Goal: Contribute content: Contribute content

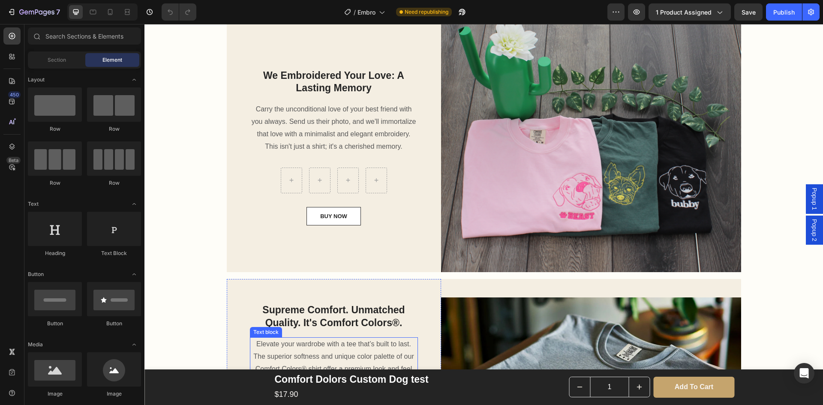
scroll to position [1029, 0]
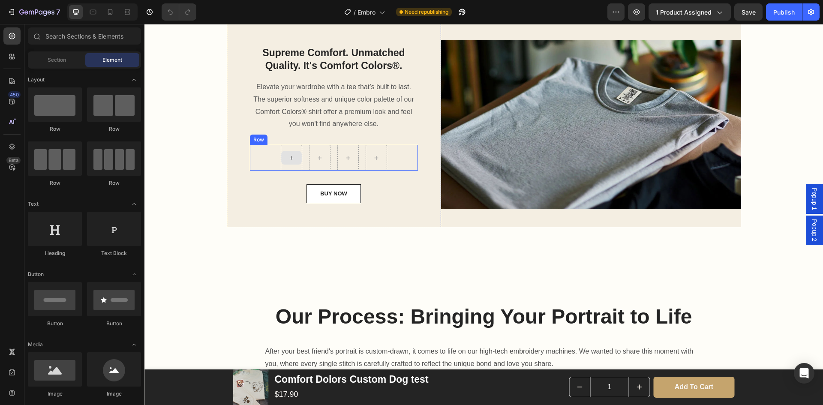
click at [288, 160] on icon at bounding box center [291, 157] width 7 height 7
click at [289, 157] on icon at bounding box center [291, 157] width 7 height 7
click at [289, 159] on icon at bounding box center [291, 157] width 7 height 7
click at [288, 159] on icon at bounding box center [291, 157] width 7 height 7
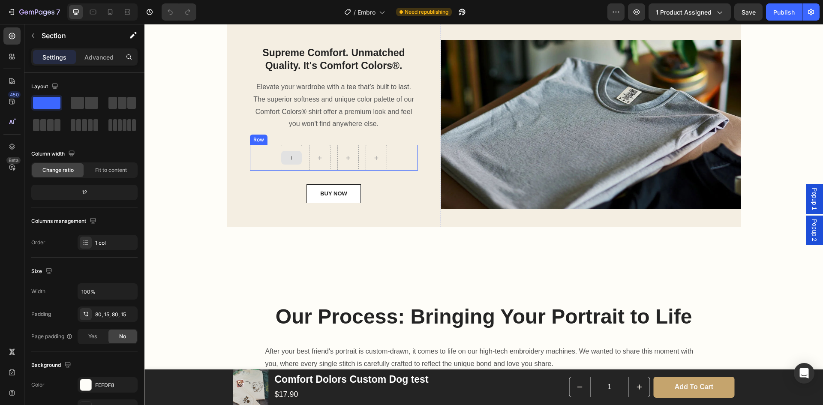
click at [284, 159] on div at bounding box center [291, 158] width 21 height 14
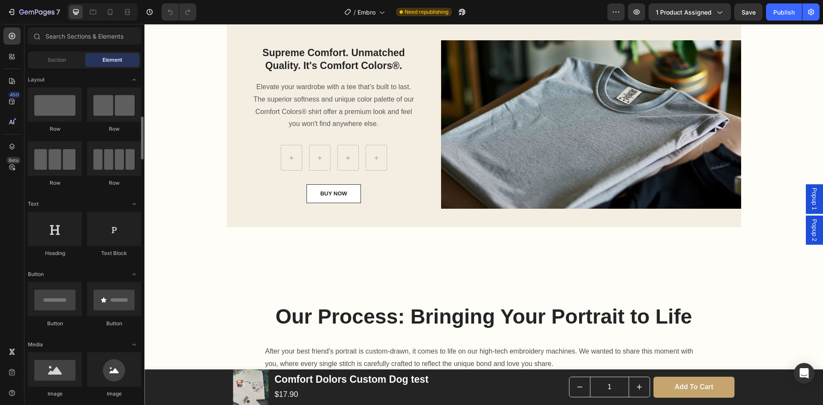
scroll to position [43, 0]
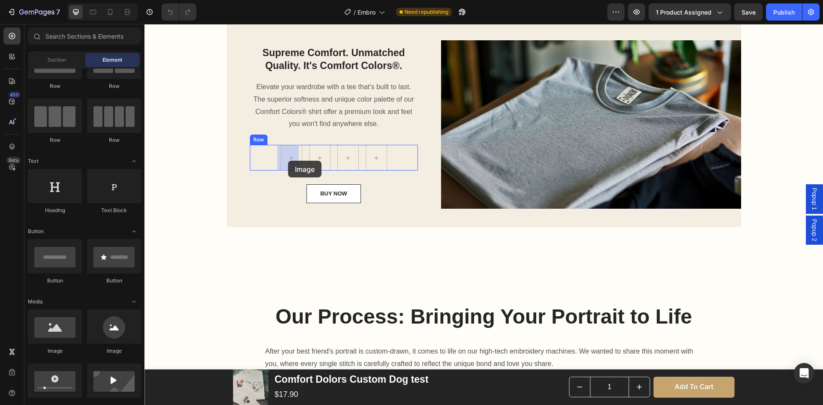
drag, startPoint x: 204, startPoint y: 364, endPoint x: 288, endPoint y: 161, distance: 220.2
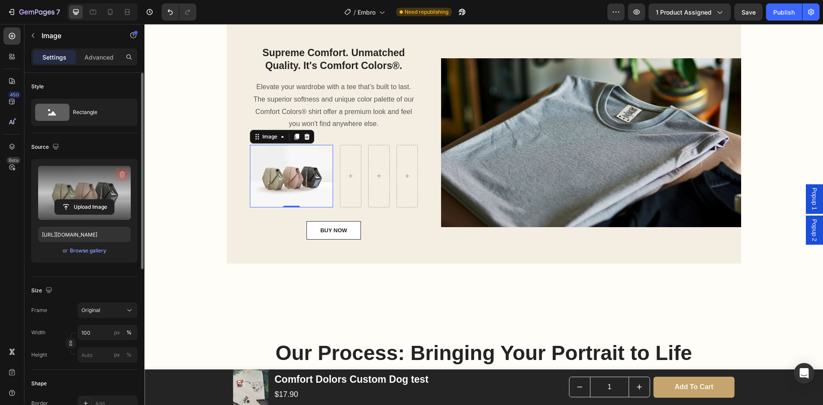
click at [125, 177] on icon "button" at bounding box center [122, 174] width 9 height 9
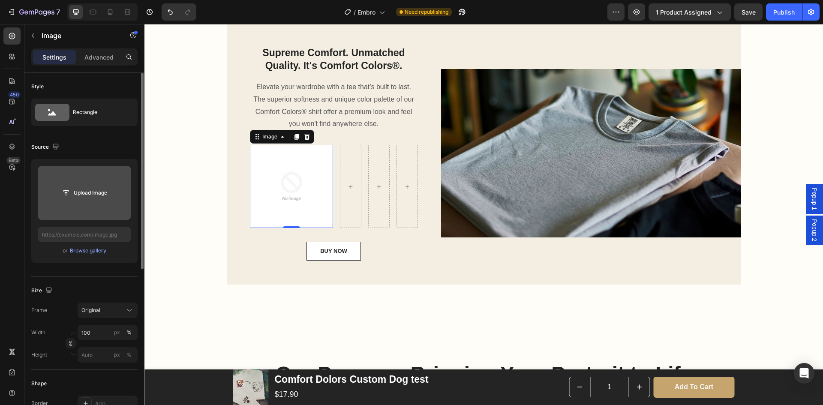
click at [104, 192] on input "file" at bounding box center [84, 193] width 59 height 15
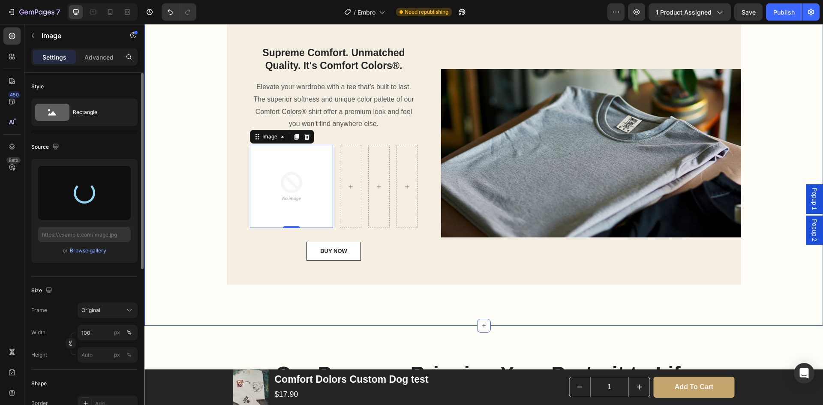
type input "[URL][DOMAIN_NAME]"
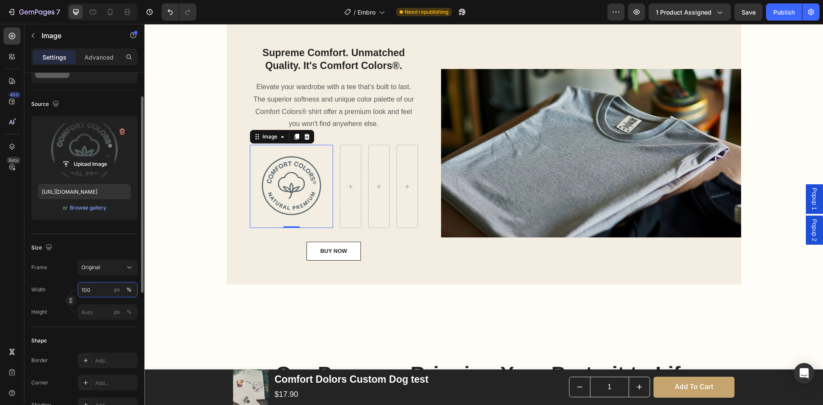
click at [96, 292] on input "100" at bounding box center [108, 289] width 60 height 15
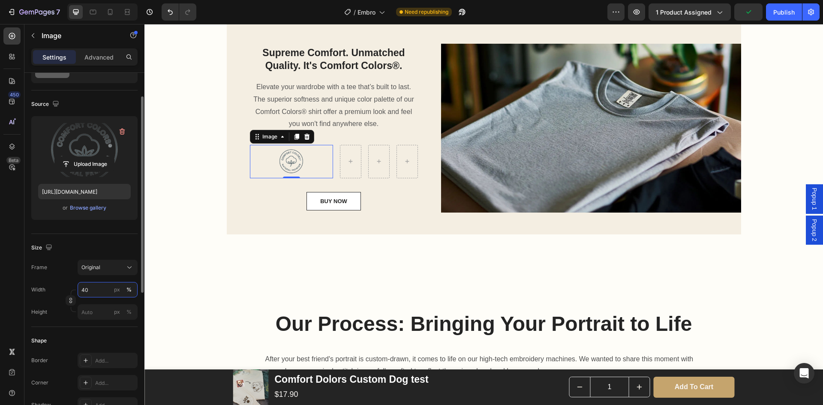
type input "4"
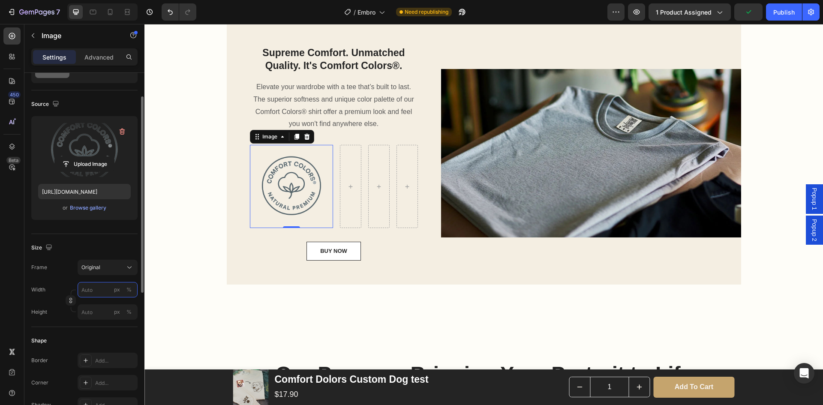
type input "4"
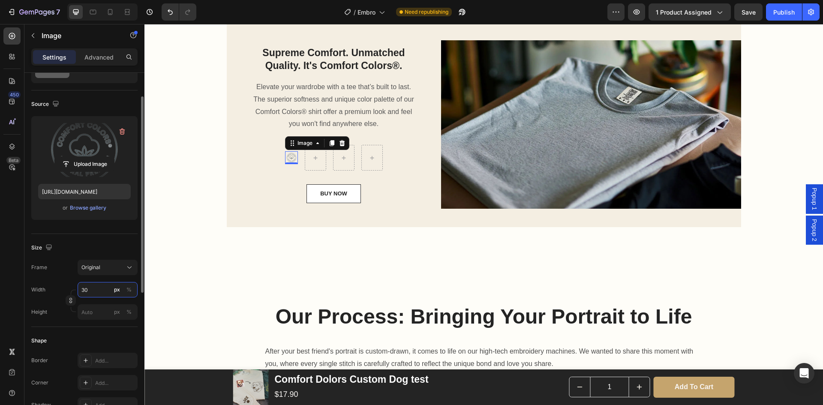
type input "3"
type input "4"
type input "5"
type input "6"
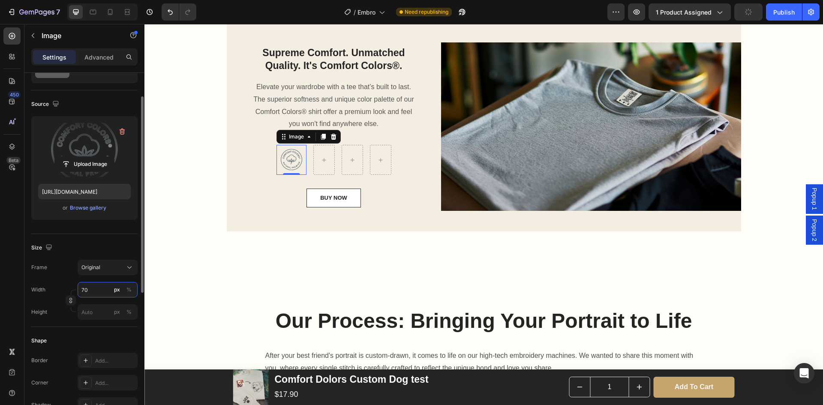
type input "7"
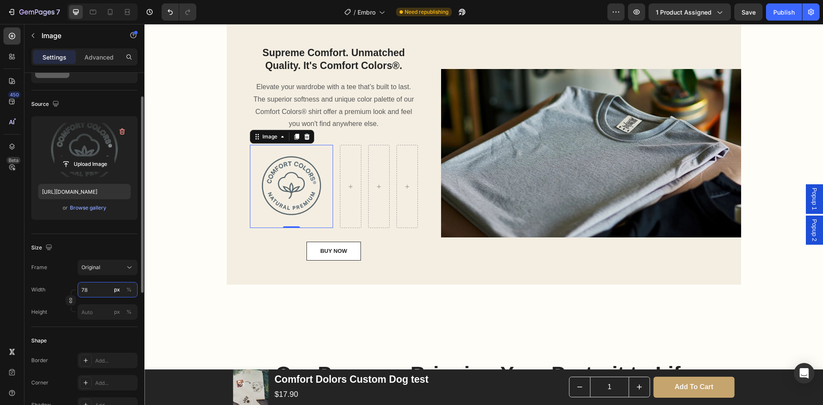
type input "7"
type input "80"
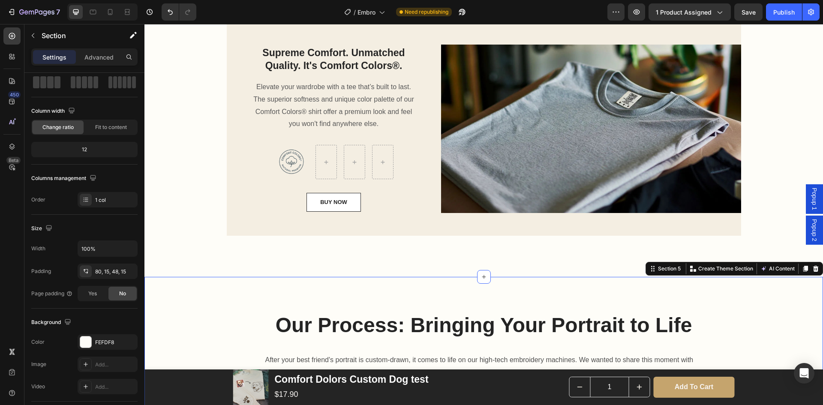
scroll to position [0, 0]
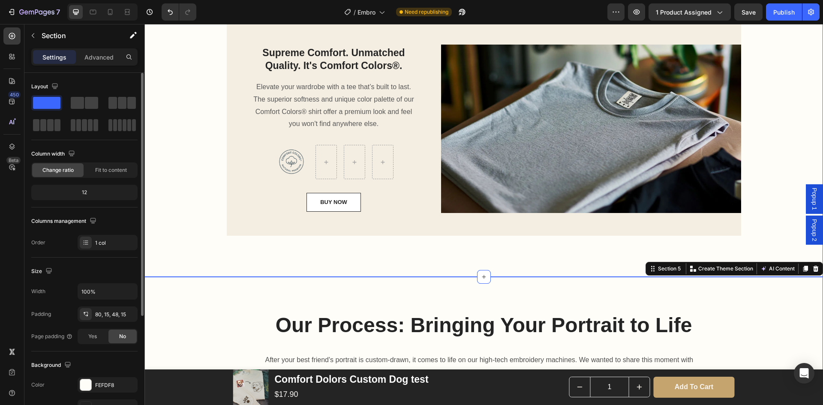
click at [250, 265] on div "We Embroidered Your Love: A Lasting Memory Heading Carry the unconditional love…" at bounding box center [483, 3] width 678 height 546
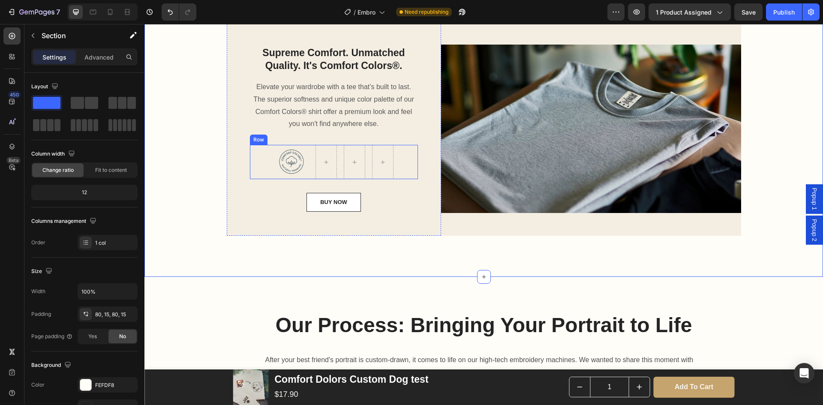
click at [317, 158] on div at bounding box center [326, 162] width 21 height 14
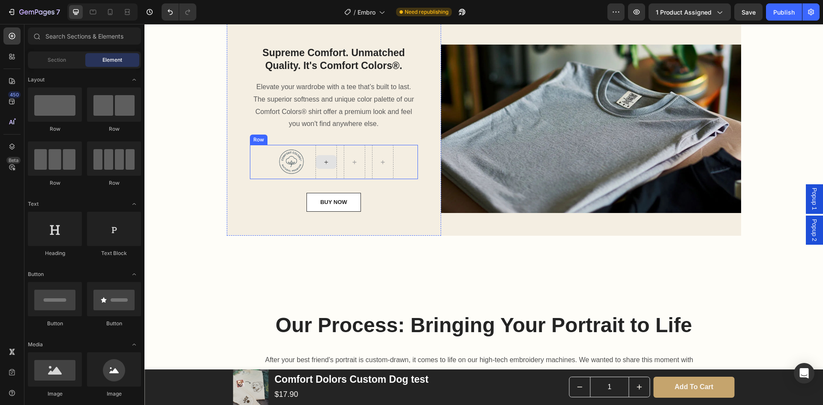
click at [327, 164] on div at bounding box center [326, 162] width 21 height 14
click at [101, 60] on div "Element" at bounding box center [112, 60] width 54 height 14
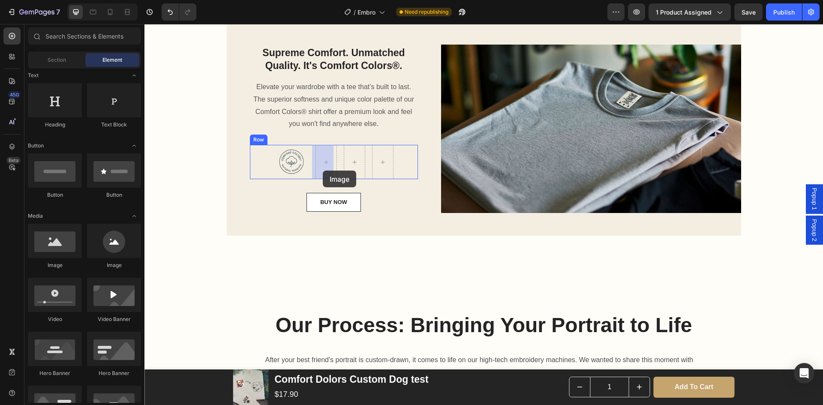
drag, startPoint x: 195, startPoint y: 271, endPoint x: 321, endPoint y: 169, distance: 162.1
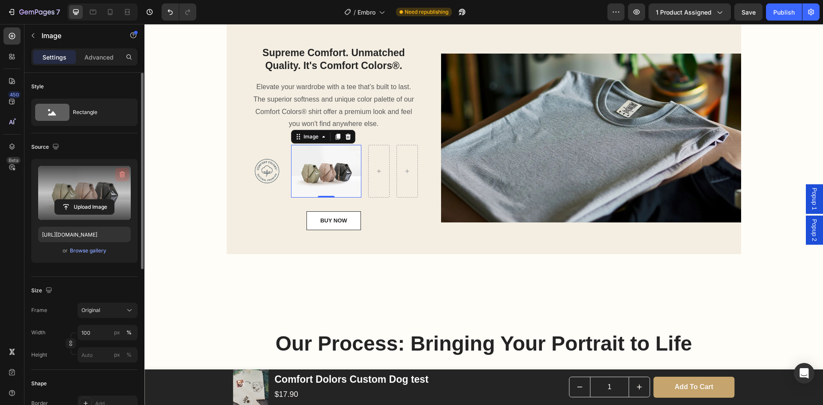
click at [126, 172] on icon "button" at bounding box center [122, 174] width 9 height 9
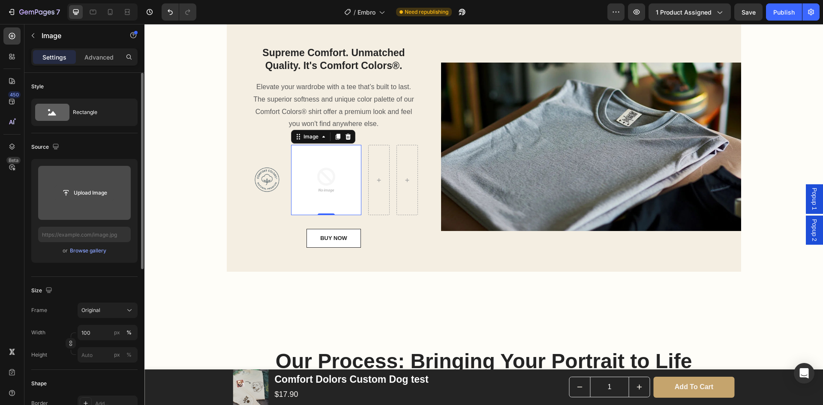
click at [97, 194] on input "file" at bounding box center [84, 193] width 59 height 15
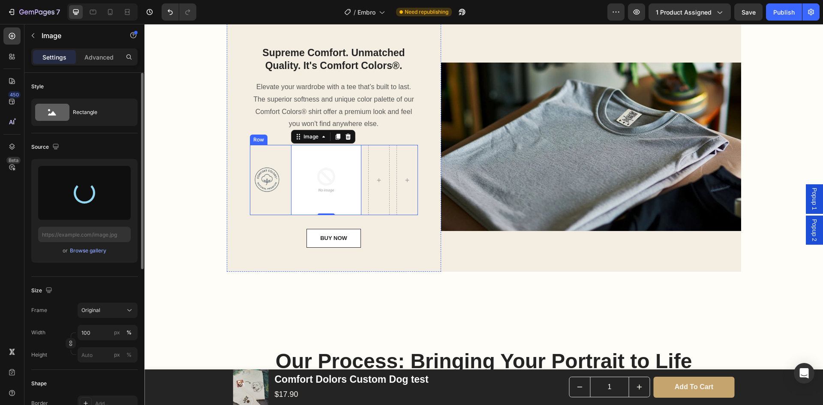
type input "[URL][DOMAIN_NAME]"
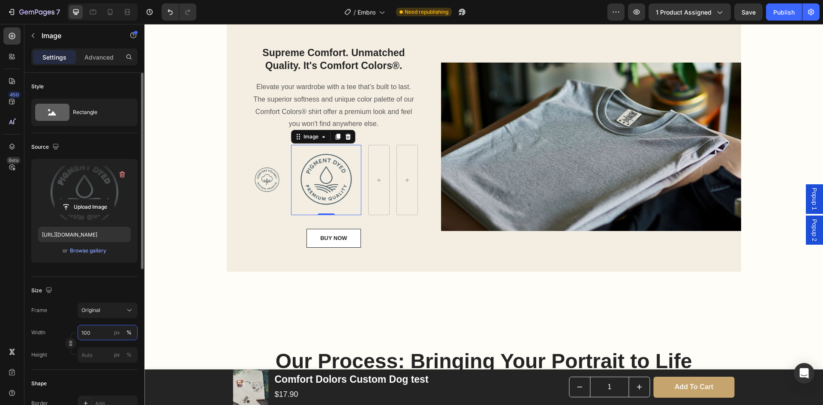
click at [92, 330] on input "100" at bounding box center [108, 332] width 60 height 15
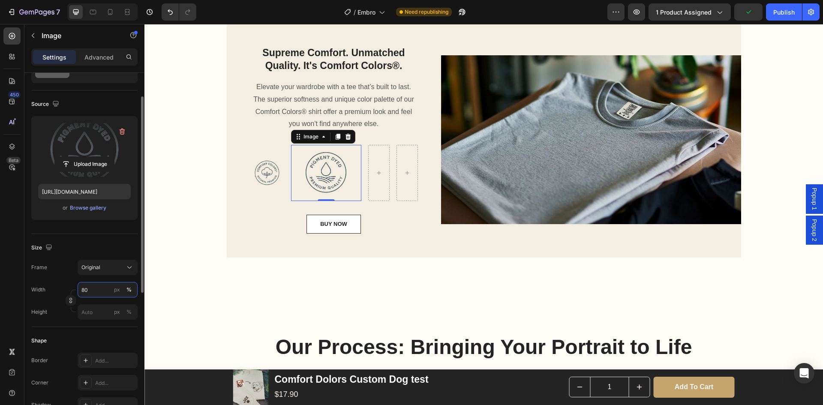
type input "8"
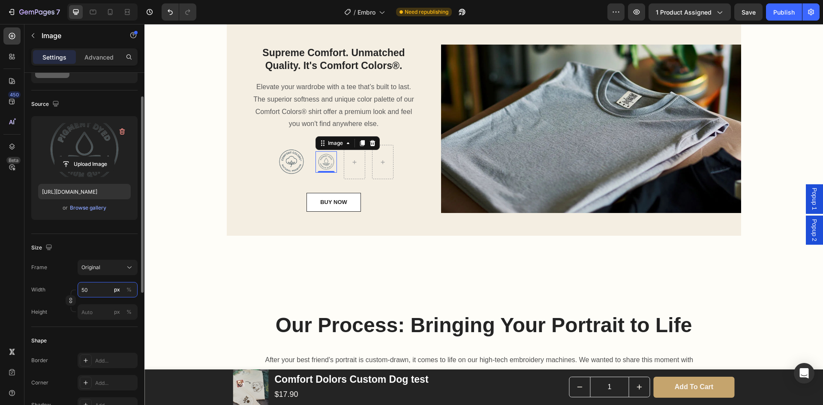
type input "5"
type input "6"
type input "7"
type input "80"
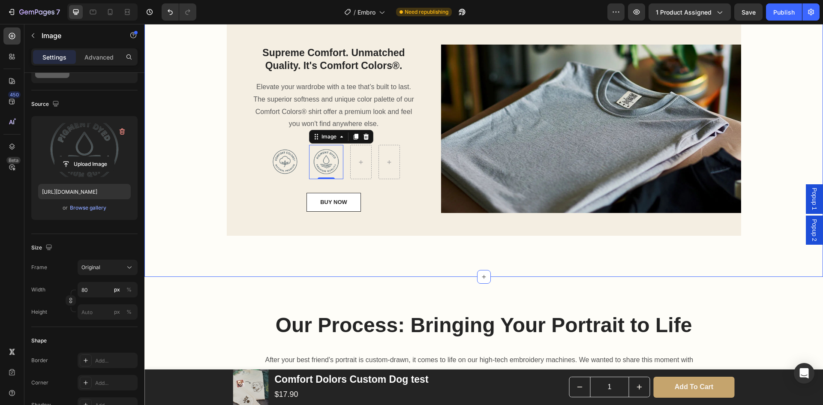
click at [236, 272] on div "We Embroidered Your Love: A Lasting Memory Heading Carry the unconditional love…" at bounding box center [483, 3] width 678 height 546
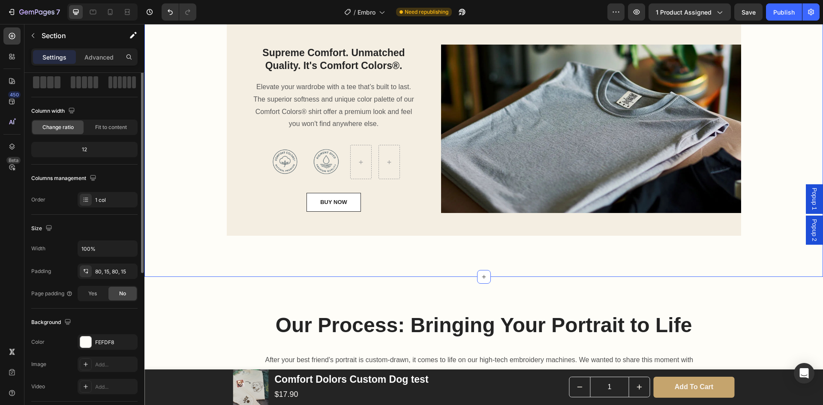
scroll to position [0, 0]
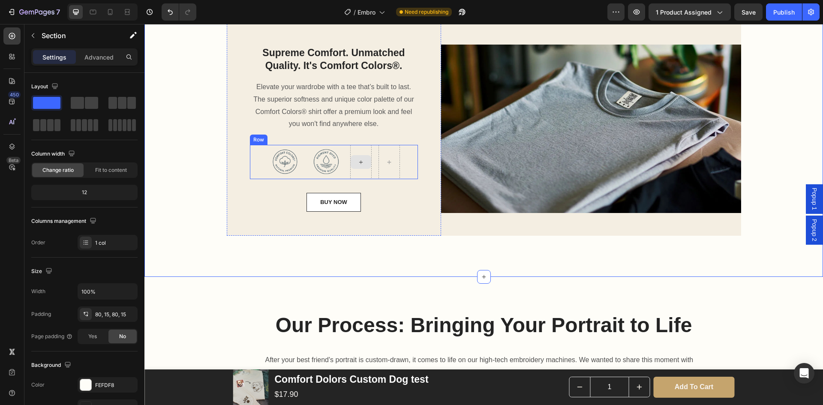
click at [358, 167] on div at bounding box center [361, 162] width 21 height 14
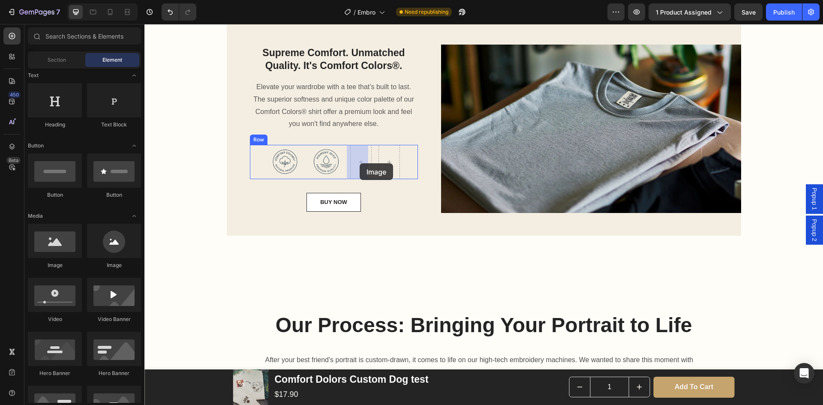
drag, startPoint x: 240, startPoint y: 260, endPoint x: 360, endPoint y: 163, distance: 153.3
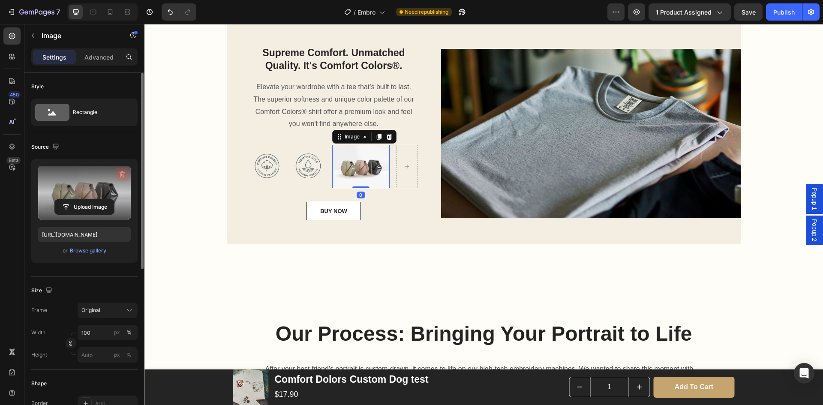
click at [123, 168] on button "button" at bounding box center [122, 175] width 14 height 14
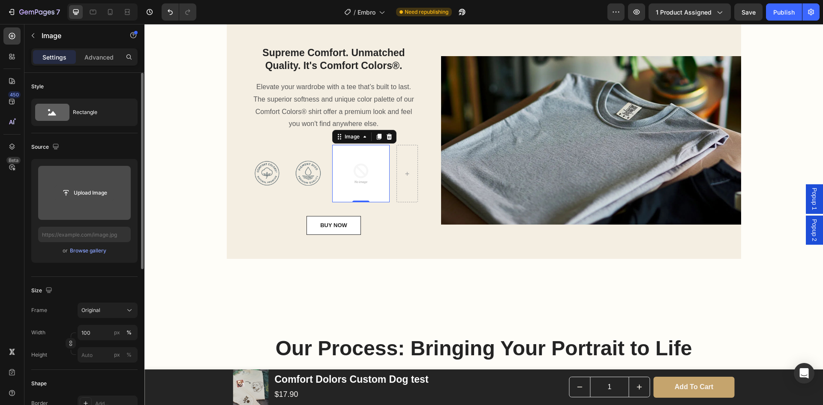
click at [90, 200] on input "file" at bounding box center [84, 193] width 59 height 15
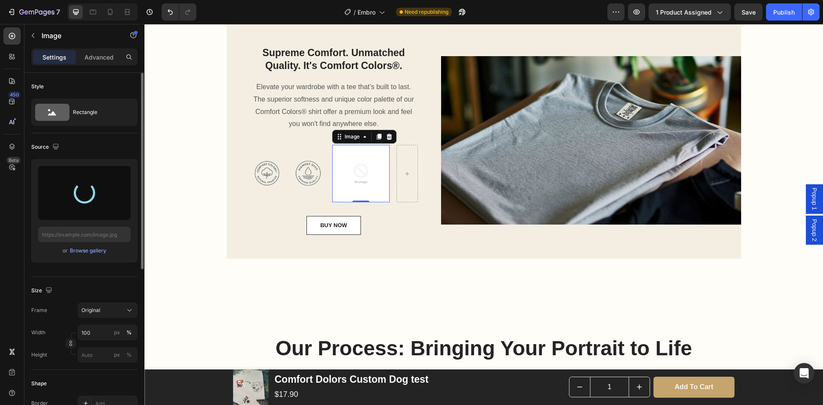
type input "[URL][DOMAIN_NAME]"
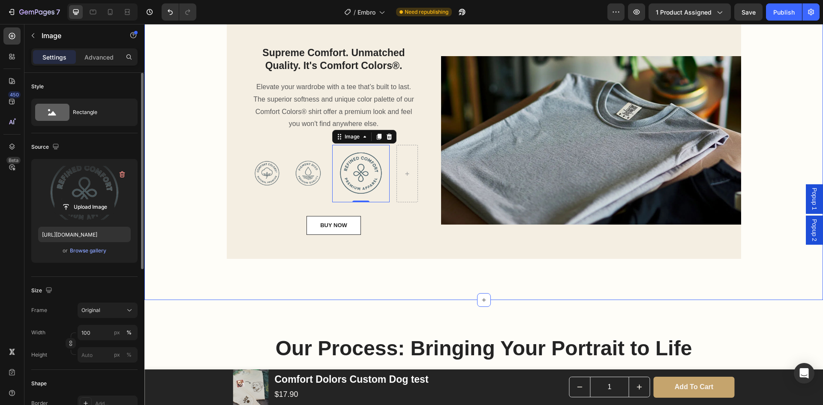
click at [384, 273] on div "We Embroidered Your Love: A Lasting Memory Heading Carry the unconditional love…" at bounding box center [483, 15] width 678 height 570
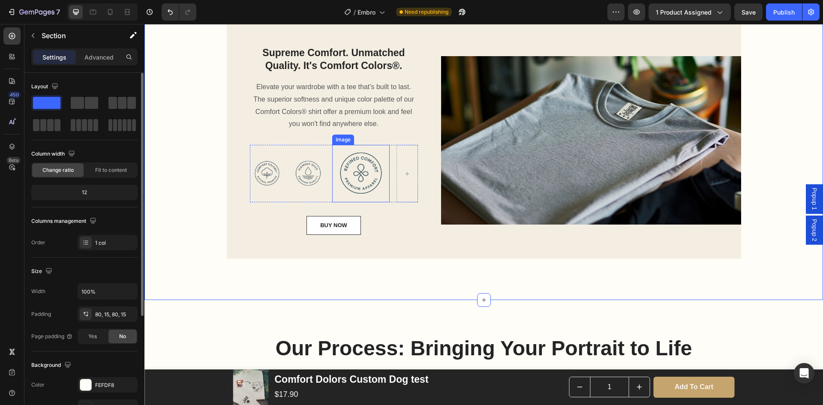
click at [360, 174] on img at bounding box center [360, 173] width 57 height 57
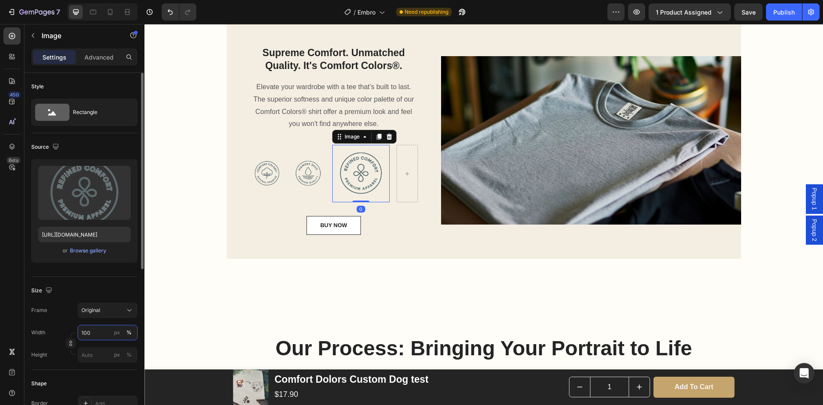
click at [96, 332] on input "100" at bounding box center [108, 332] width 60 height 15
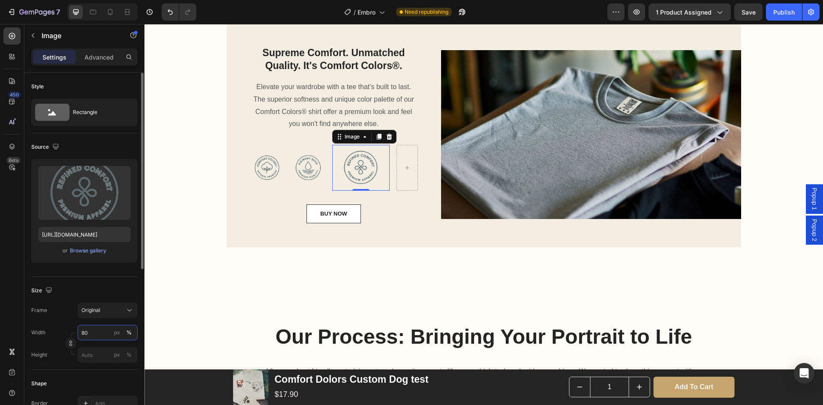
type input "8"
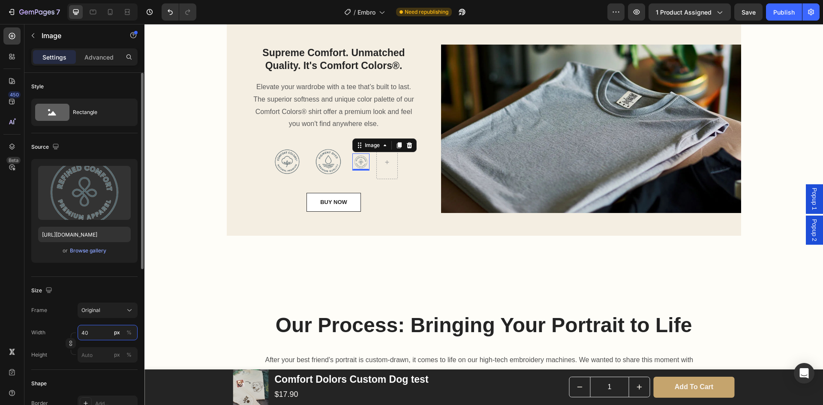
type input "4"
type input "8"
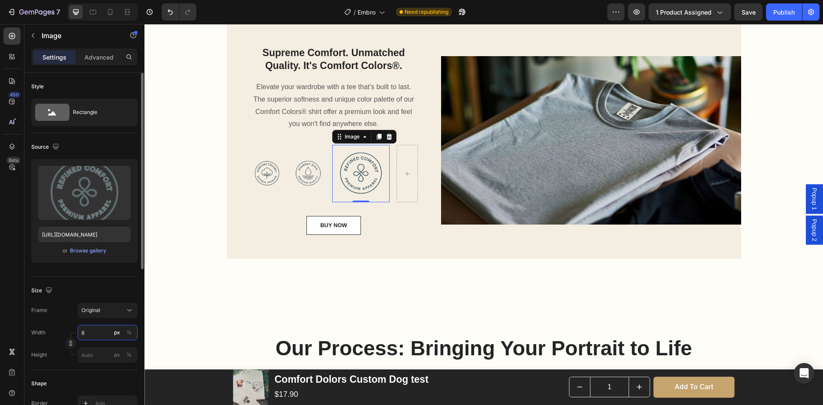
type input "80"
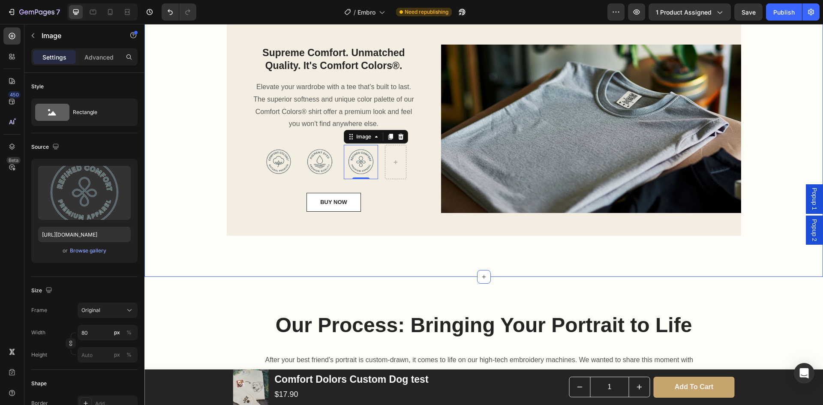
click at [246, 264] on div "We Embroidered Your Love: A Lasting Memory Heading Carry the unconditional love…" at bounding box center [483, 3] width 678 height 546
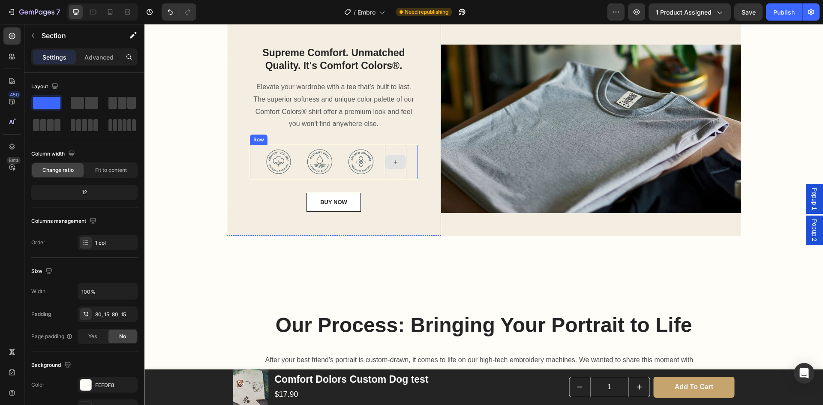
click at [397, 166] on div at bounding box center [395, 162] width 21 height 14
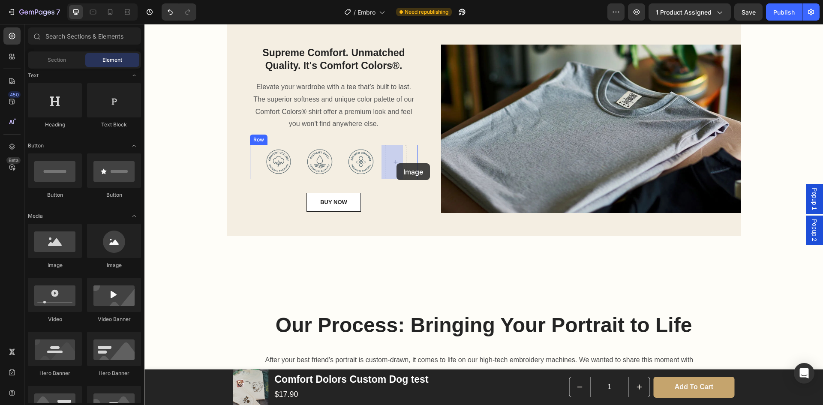
drag, startPoint x: 204, startPoint y: 270, endPoint x: 396, endPoint y: 164, distance: 218.9
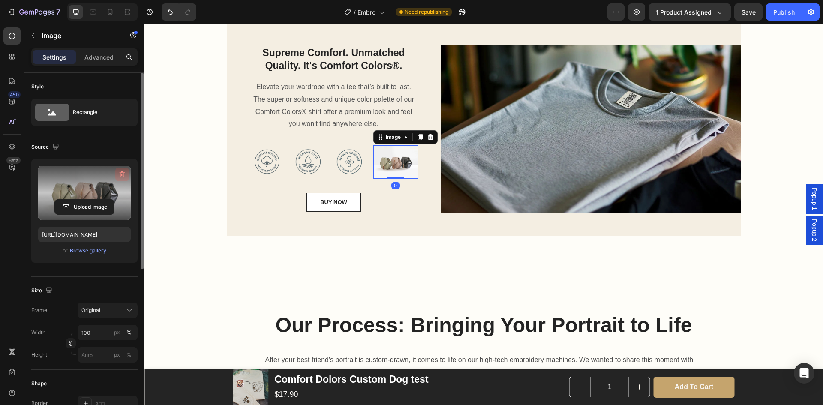
click at [119, 178] on icon "button" at bounding box center [122, 174] width 9 height 9
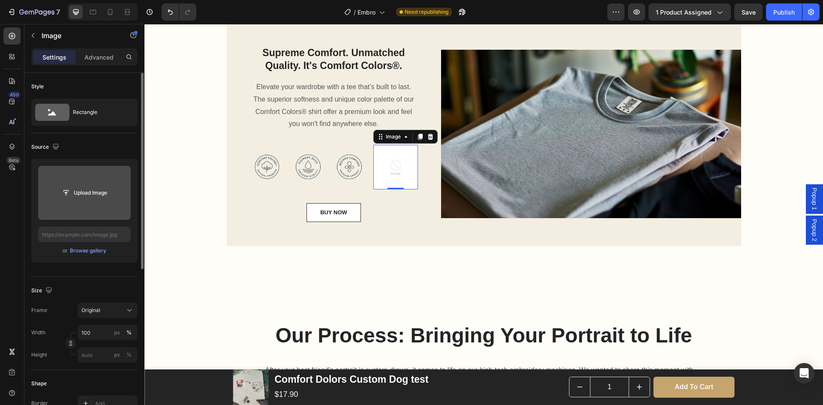
click at [96, 195] on input "file" at bounding box center [84, 193] width 59 height 15
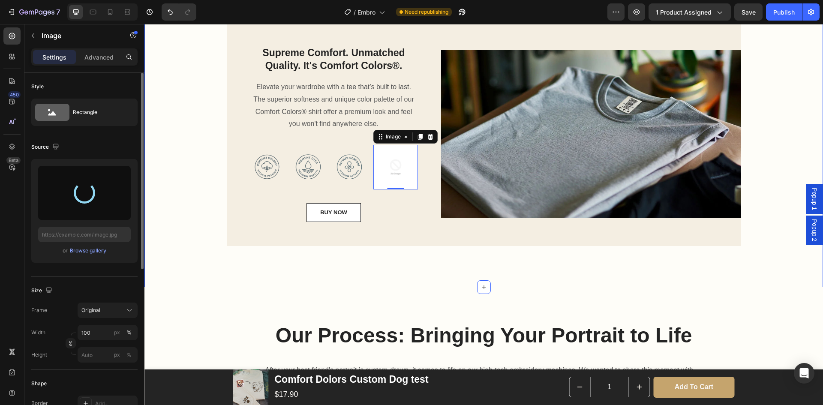
type input "[URL][DOMAIN_NAME]"
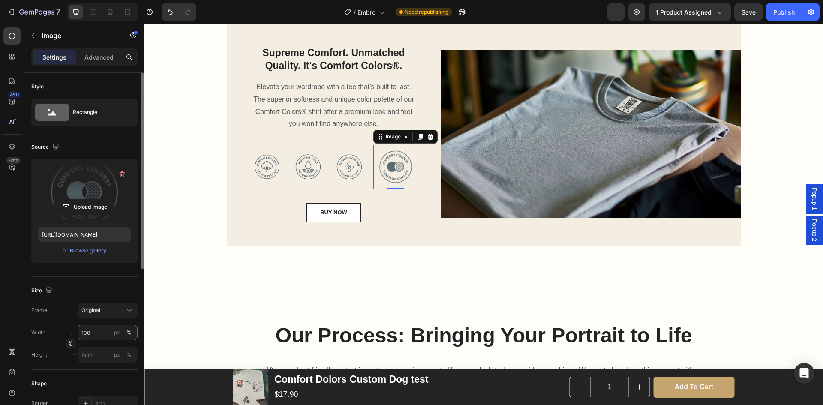
click at [96, 333] on input "100" at bounding box center [108, 332] width 60 height 15
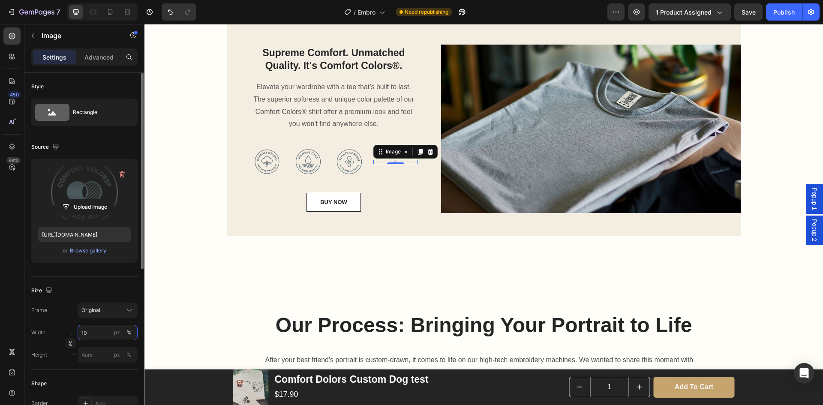
type input "1"
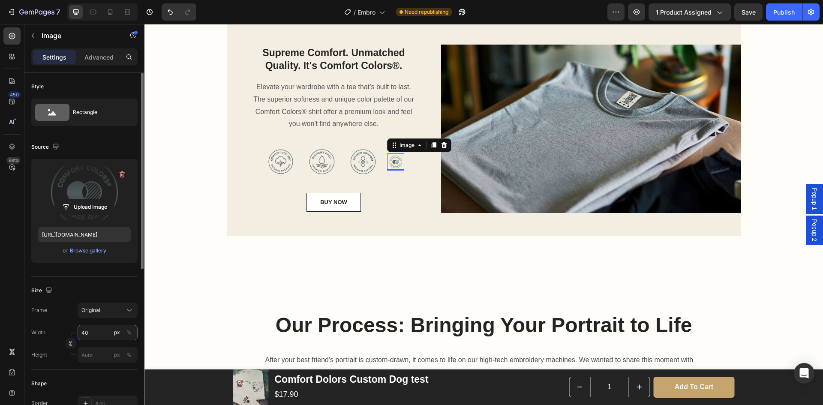
type input "4"
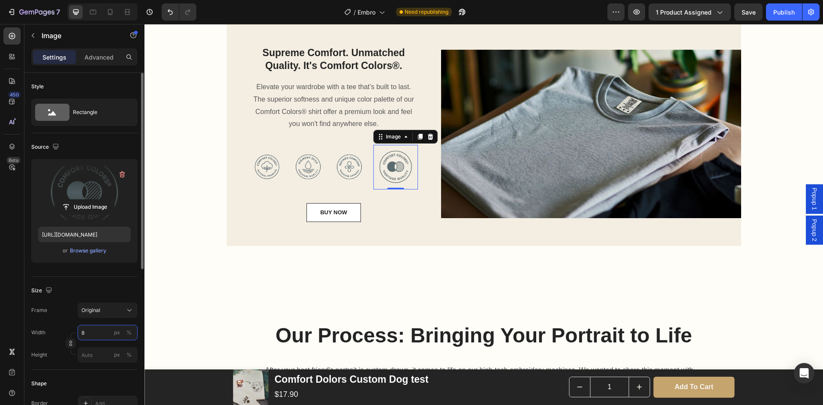
type input "80"
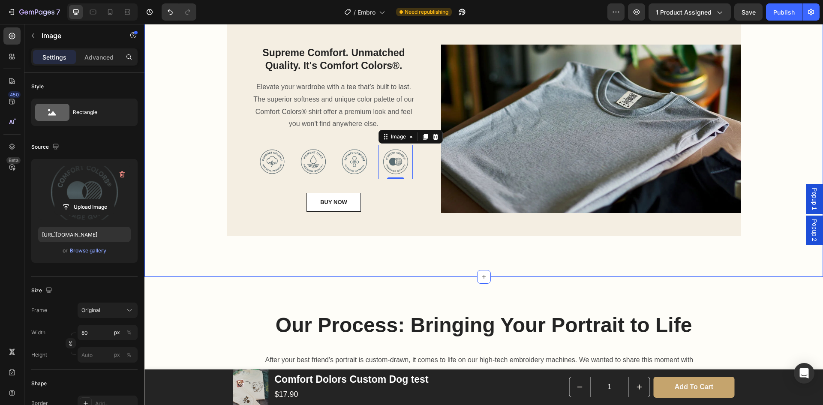
click at [490, 268] on div "We Embroidered Your Love: A Lasting Memory Heading Carry the unconditional love…" at bounding box center [483, 3] width 678 height 546
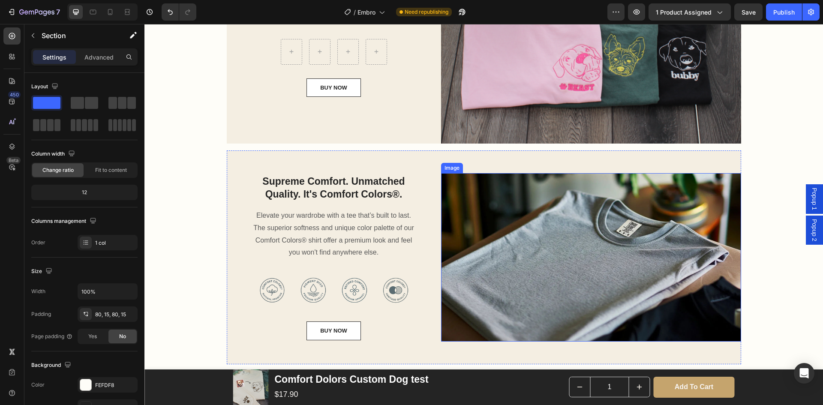
scroll to position [729, 0]
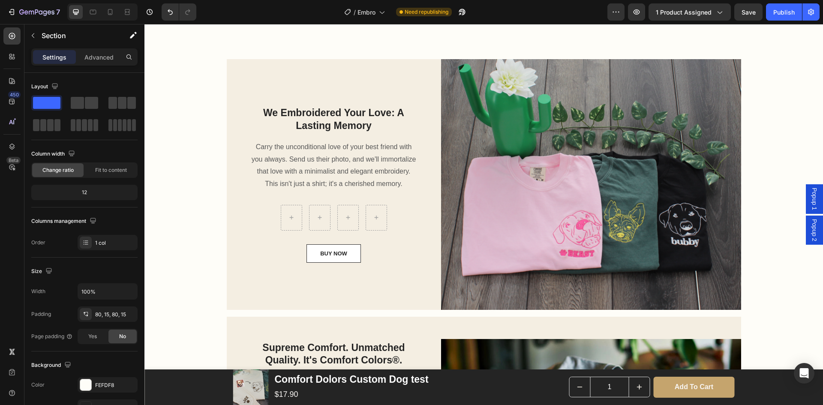
click at [763, 205] on div "We Embroidered Your Love: A Lasting Memory Heading Carry the unconditional love…" at bounding box center [484, 298] width 666 height 478
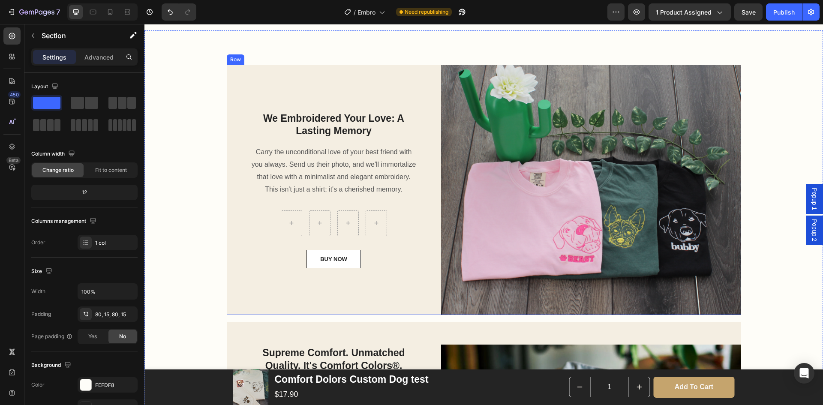
click at [237, 304] on div "We Embroidered Your Love: A Lasting Memory Heading Carry the unconditional love…" at bounding box center [334, 190] width 214 height 251
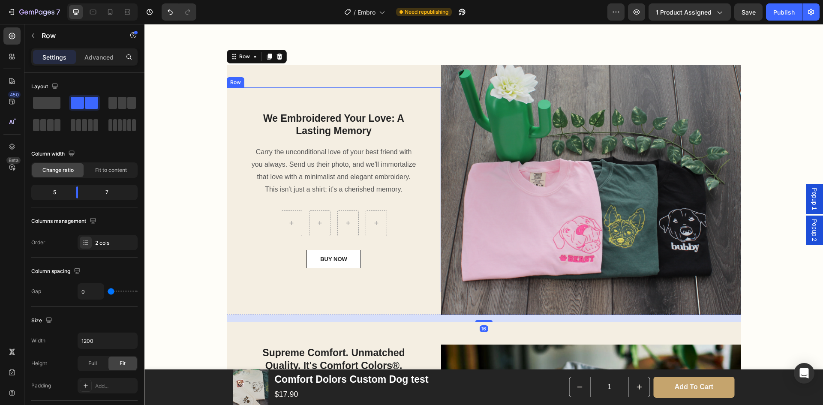
click at [220, 107] on div "We Embroidered Your Love: A Lasting Memory Heading Carry the unconditional love…" at bounding box center [484, 304] width 666 height 478
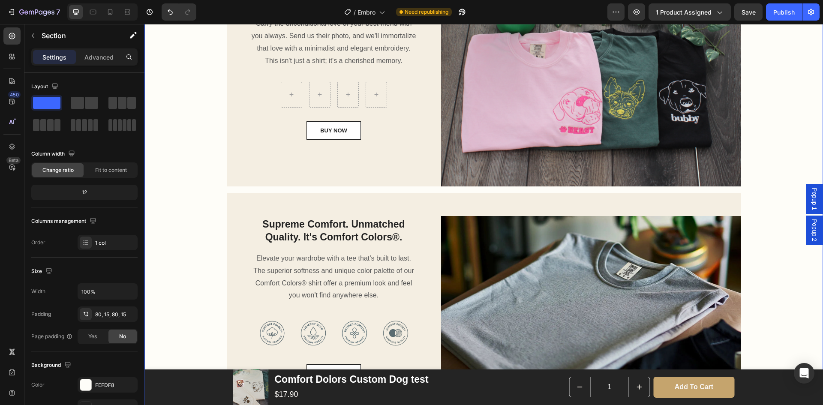
scroll to position [686, 0]
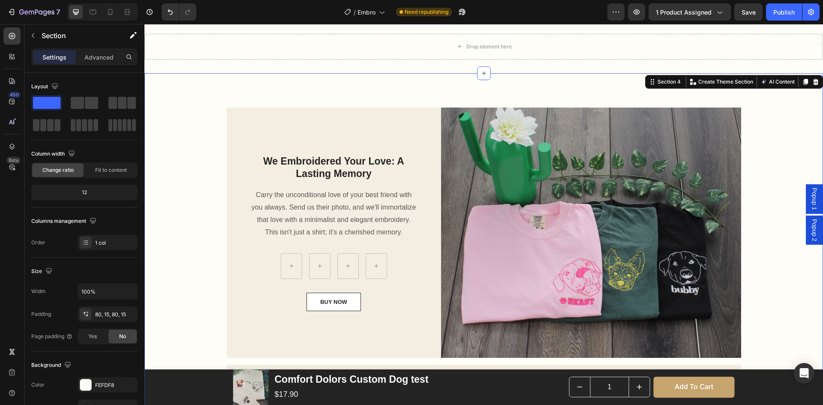
click at [227, 119] on div "We Embroidered Your Love: A Lasting Memory Heading Carry the unconditional love…" at bounding box center [334, 233] width 214 height 251
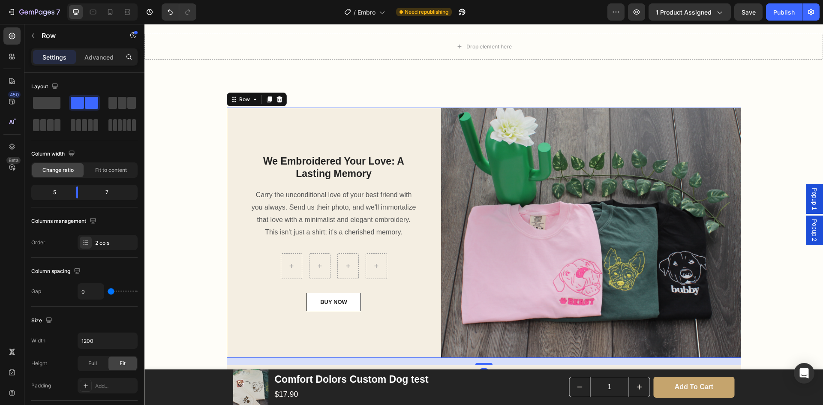
click at [275, 96] on div at bounding box center [279, 99] width 10 height 10
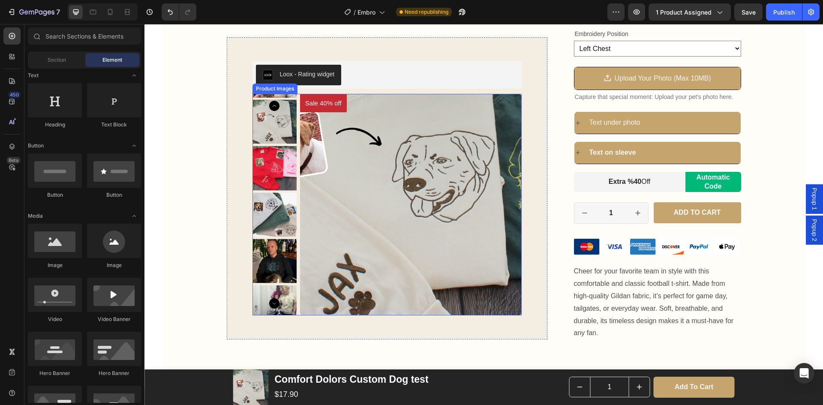
scroll to position [429, 0]
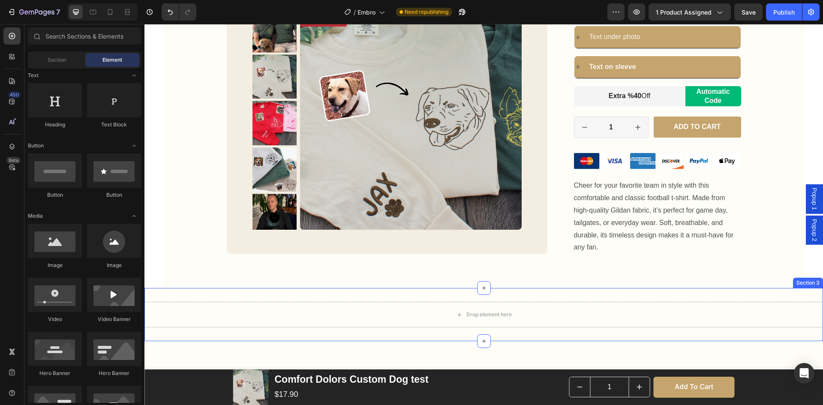
click at [579, 320] on div "Drop element here Section 3" at bounding box center [483, 314] width 678 height 53
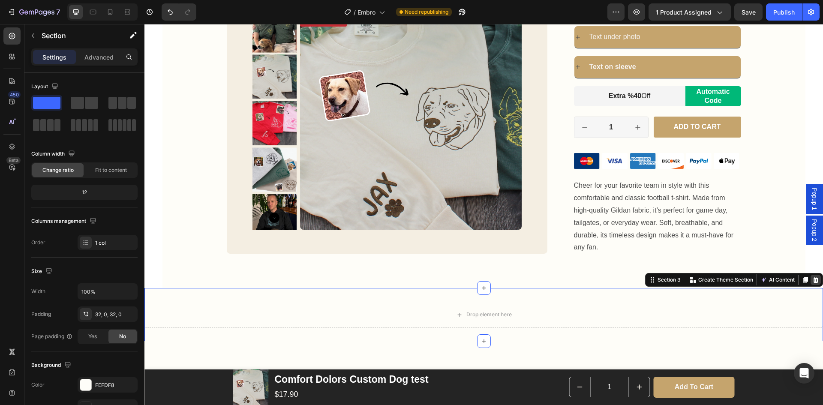
click at [813, 277] on icon at bounding box center [816, 280] width 6 height 6
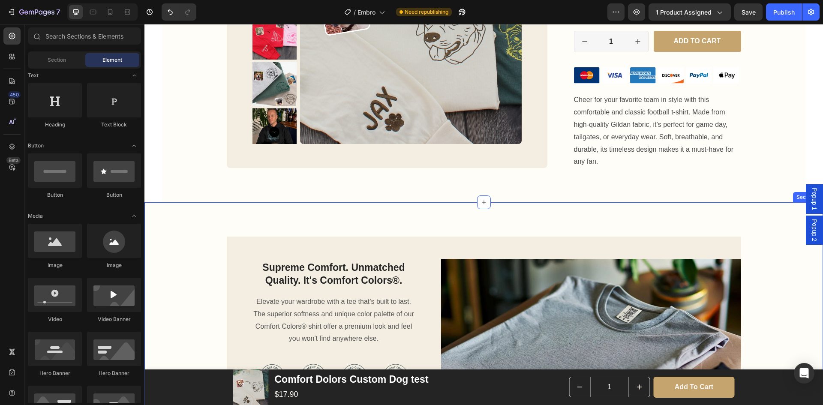
scroll to position [471, 0]
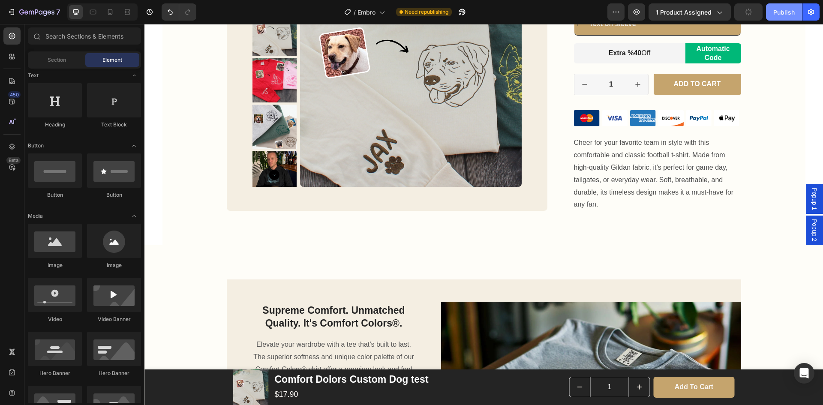
click at [785, 13] on div "Publish" at bounding box center [783, 12] width 21 height 9
